Goal: Find specific page/section: Find specific page/section

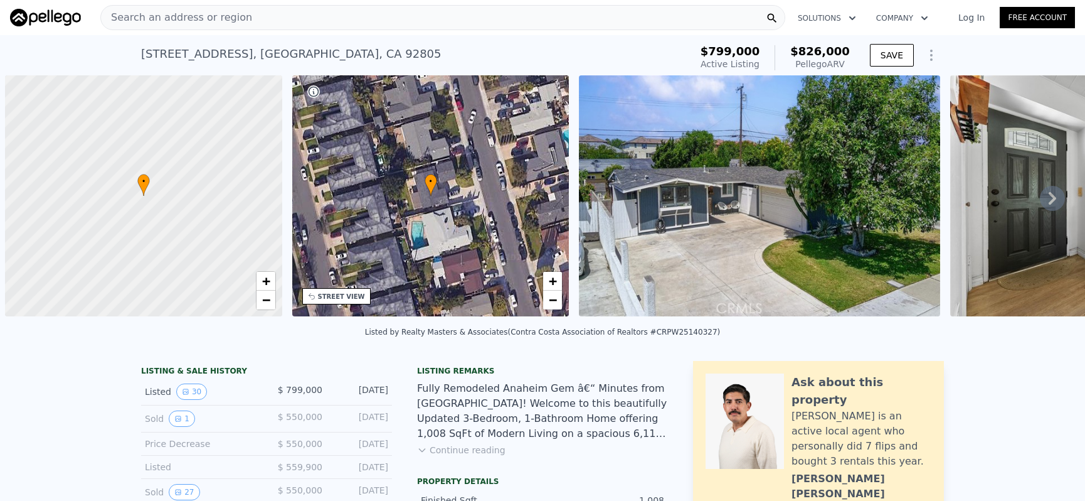
scroll to position [0, 5]
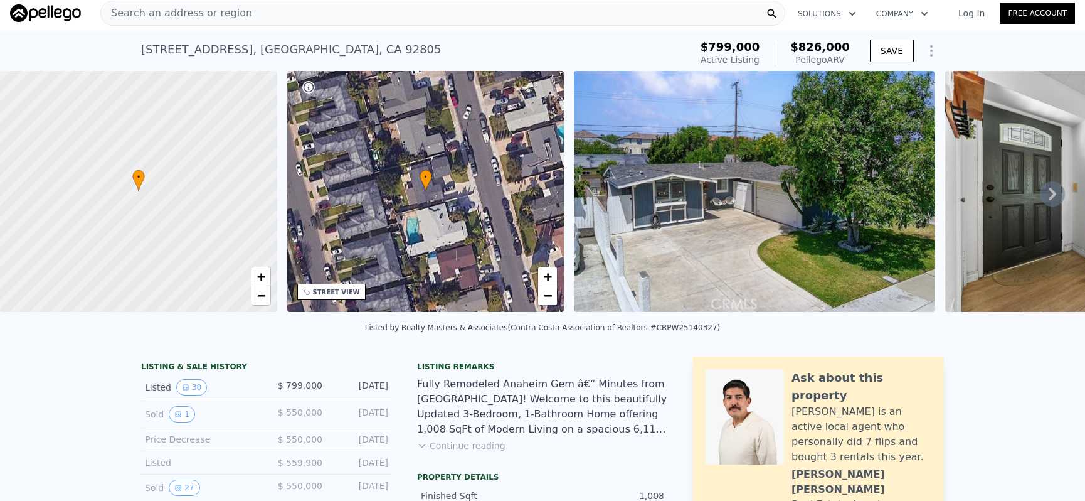
click at [270, 16] on div "Search an address or region" at bounding box center [442, 13] width 685 height 25
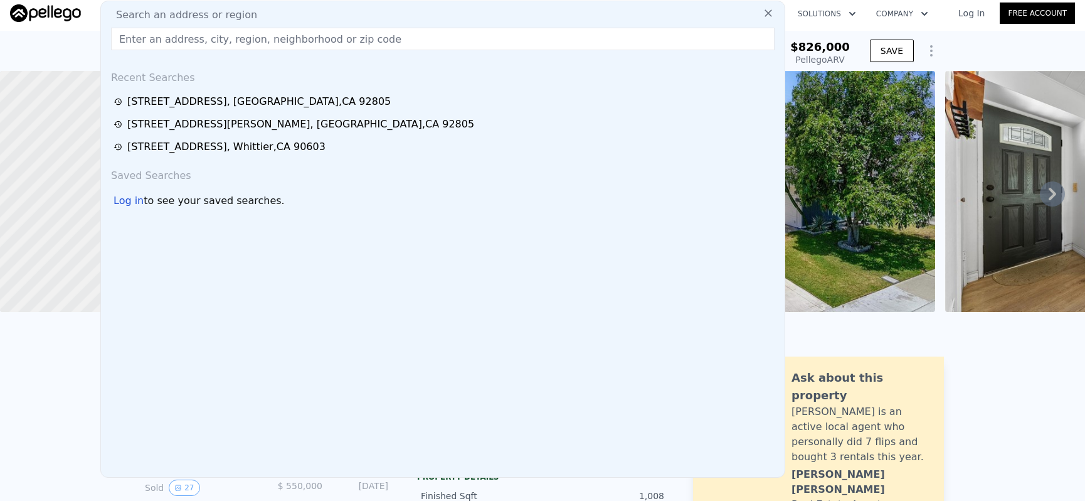
click at [274, 35] on input "text" at bounding box center [443, 39] width 664 height 23
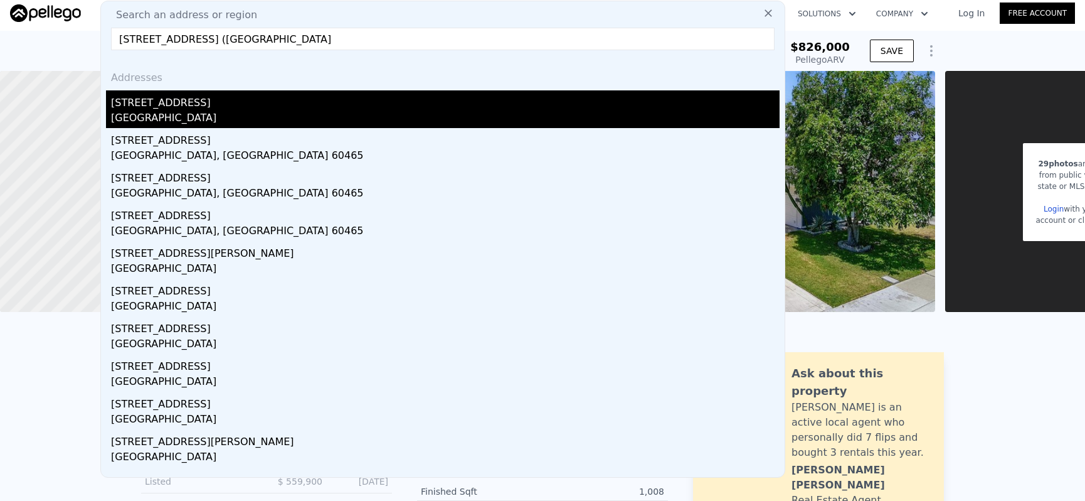
type input "10354 Woodman Avenue, Mission Hills (San"
click at [252, 101] on div "[STREET_ADDRESS]" at bounding box center [445, 100] width 669 height 20
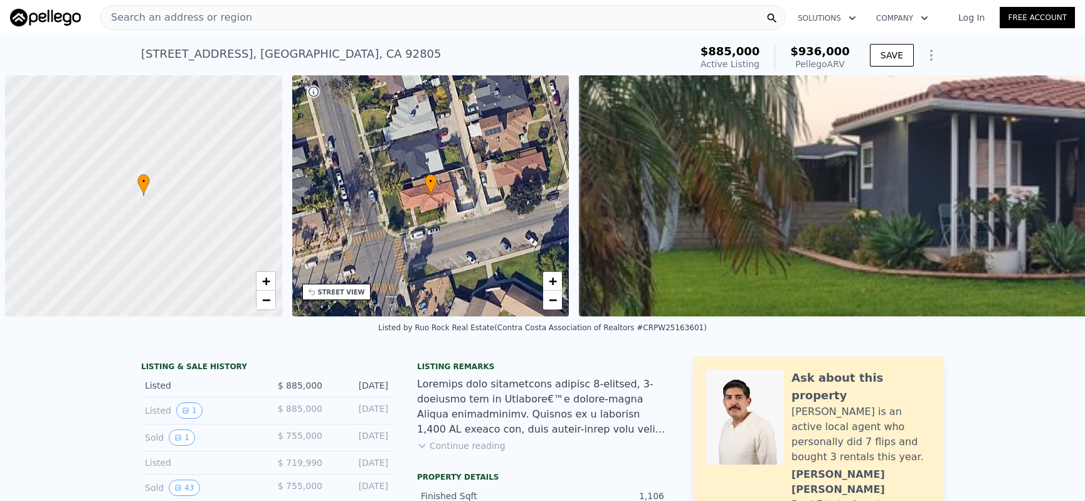
scroll to position [0, 5]
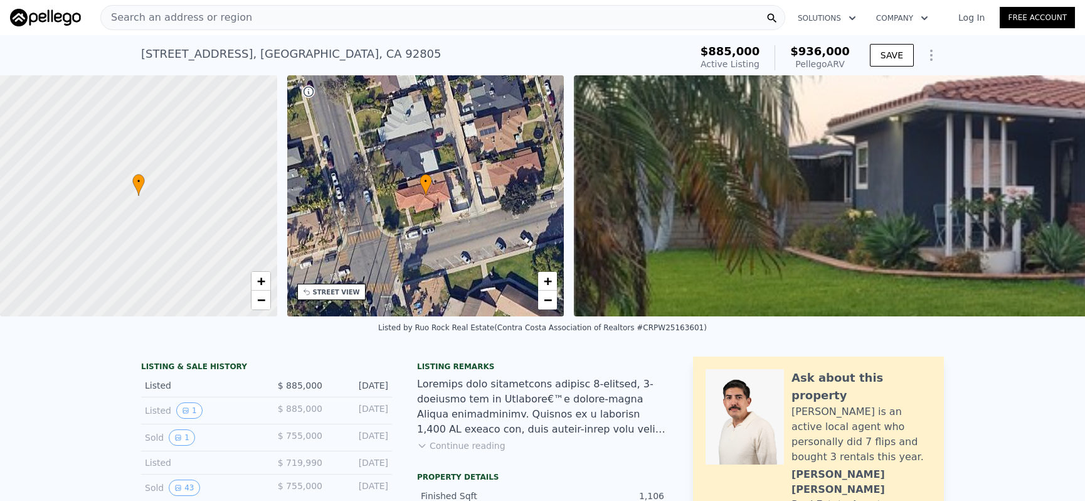
click at [328, 28] on div "Search an address or region" at bounding box center [442, 17] width 685 height 25
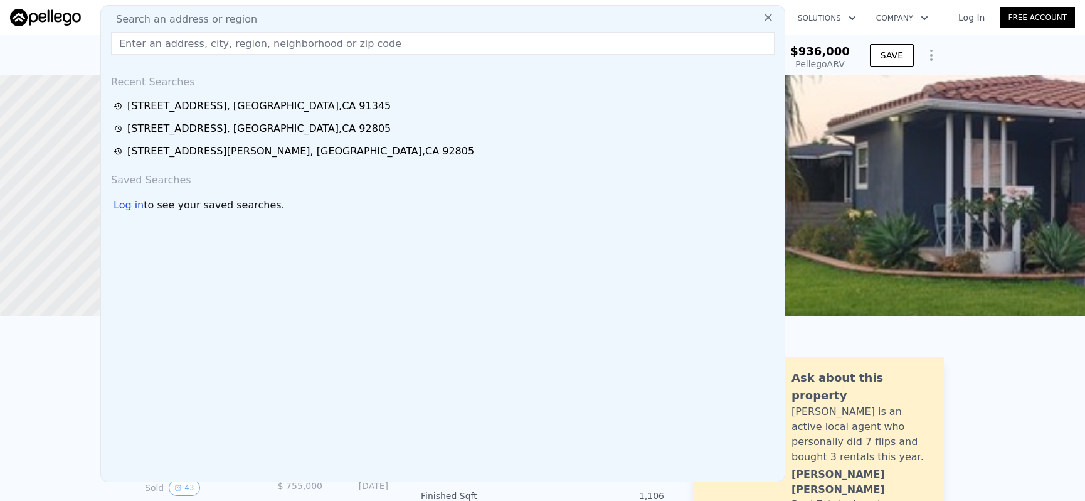
click at [328, 24] on div "Search an address or region" at bounding box center [443, 19] width 674 height 15
click at [329, 52] on input "text" at bounding box center [443, 43] width 664 height 23
paste input "[STREET_ADDRESS][PERSON_NAME]"
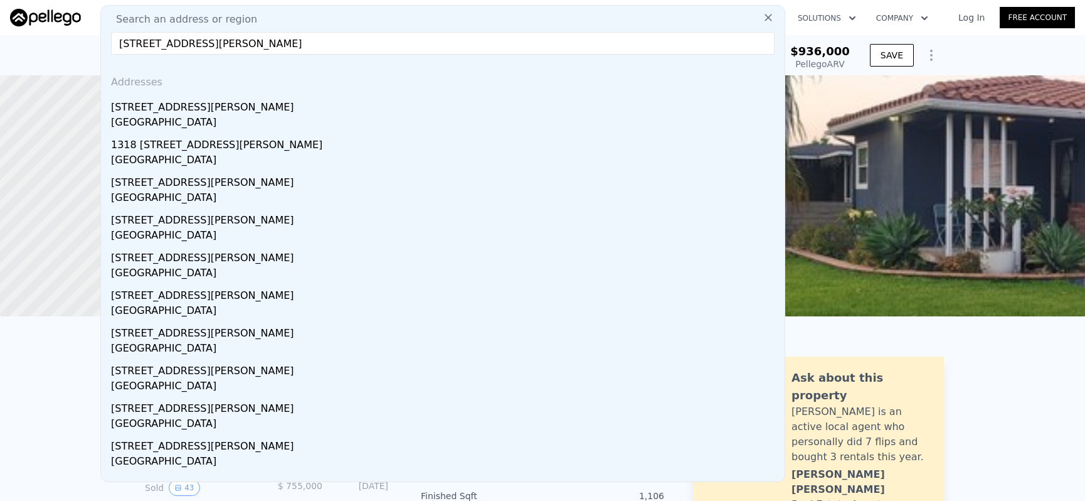
type input "[STREET_ADDRESS][PERSON_NAME]"
click at [306, 107] on div "[STREET_ADDRESS][PERSON_NAME]" at bounding box center [445, 105] width 669 height 20
